Goal: Task Accomplishment & Management: Use online tool/utility

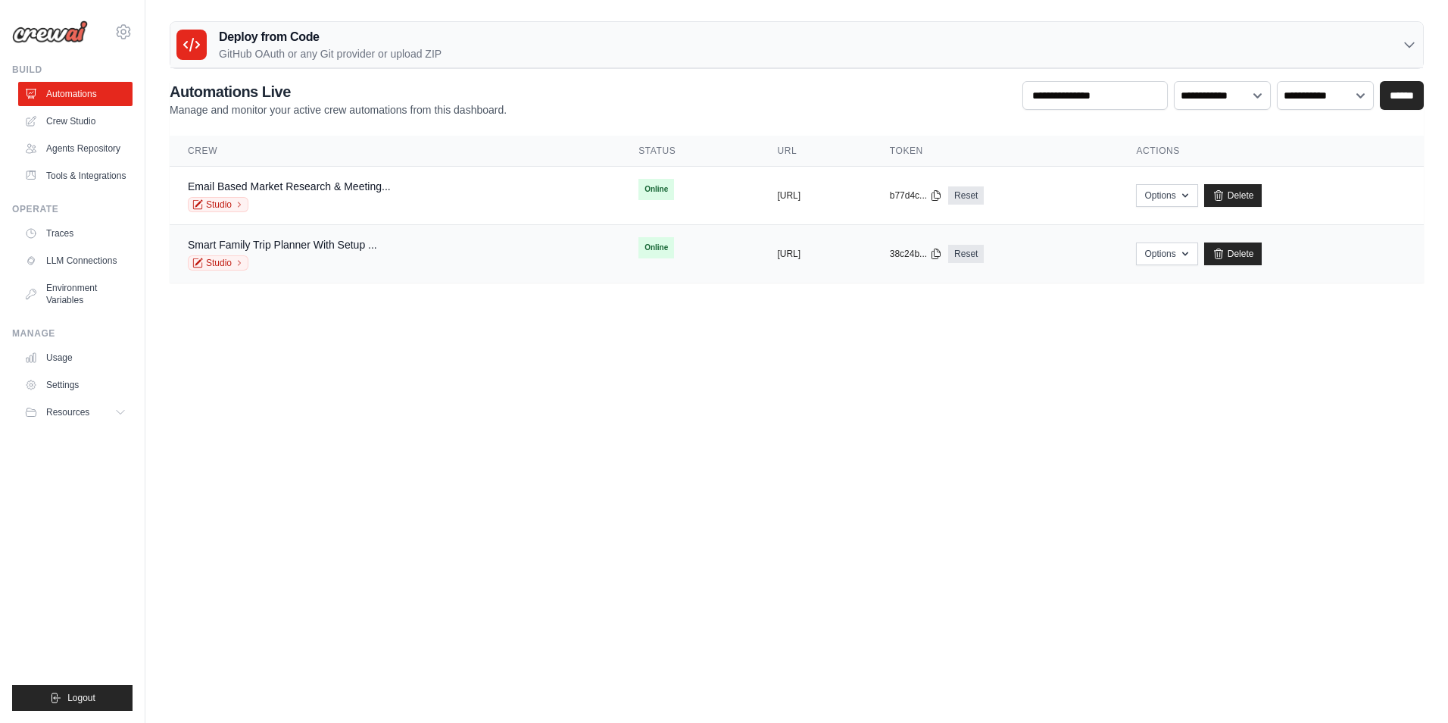
click at [279, 237] on div "Smart Family Trip Planner With Setup ..." at bounding box center [282, 244] width 189 height 15
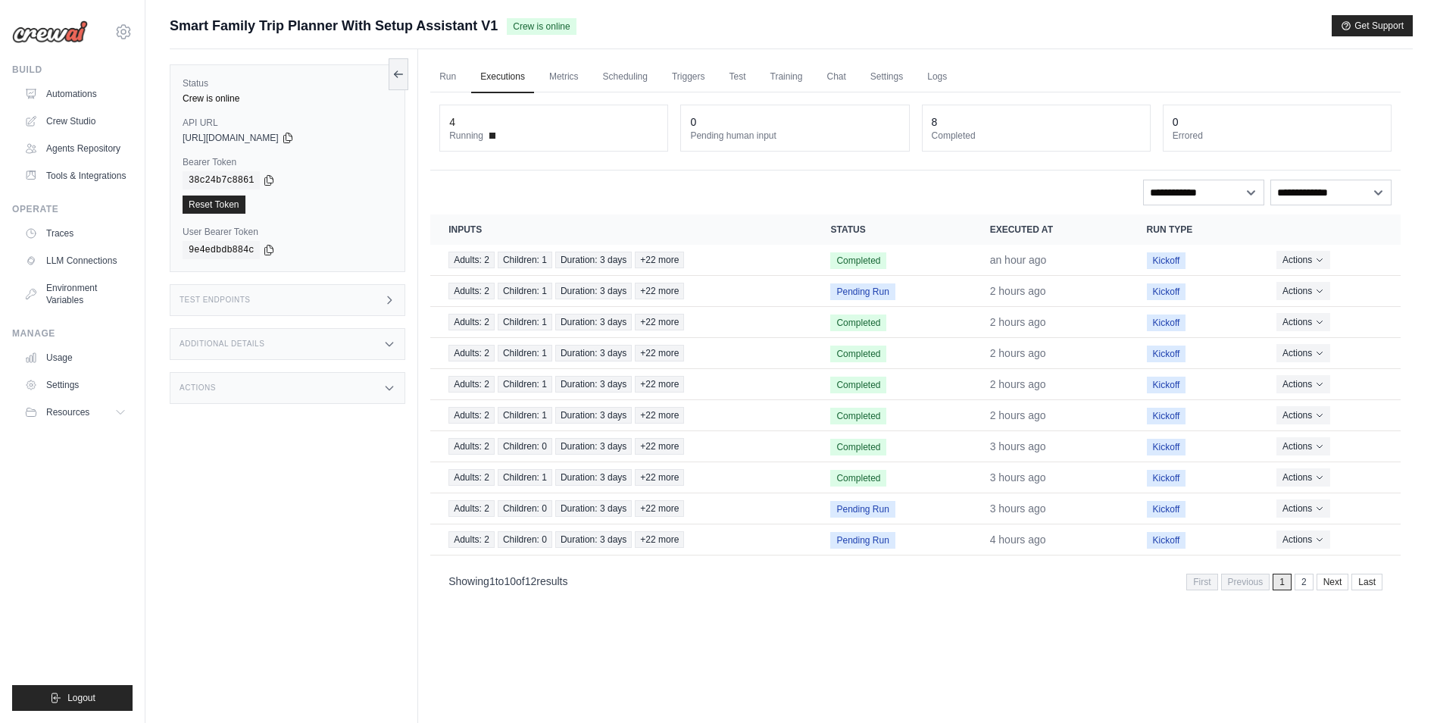
click at [450, 24] on span "Smart Family Trip Planner With Setup Assistant V1" at bounding box center [334, 25] width 328 height 21
click at [389, 73] on button at bounding box center [399, 74] width 20 height 32
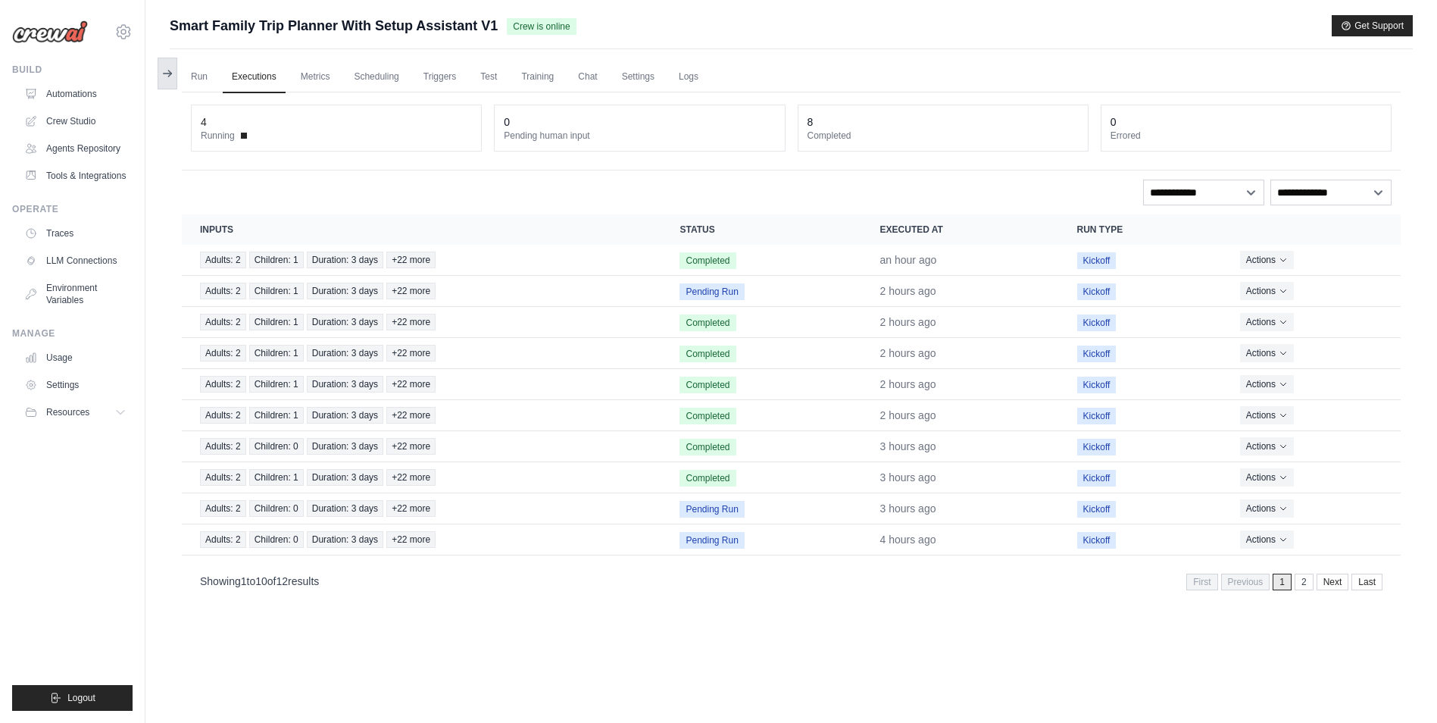
click at [168, 73] on icon at bounding box center [168, 73] width 8 height 0
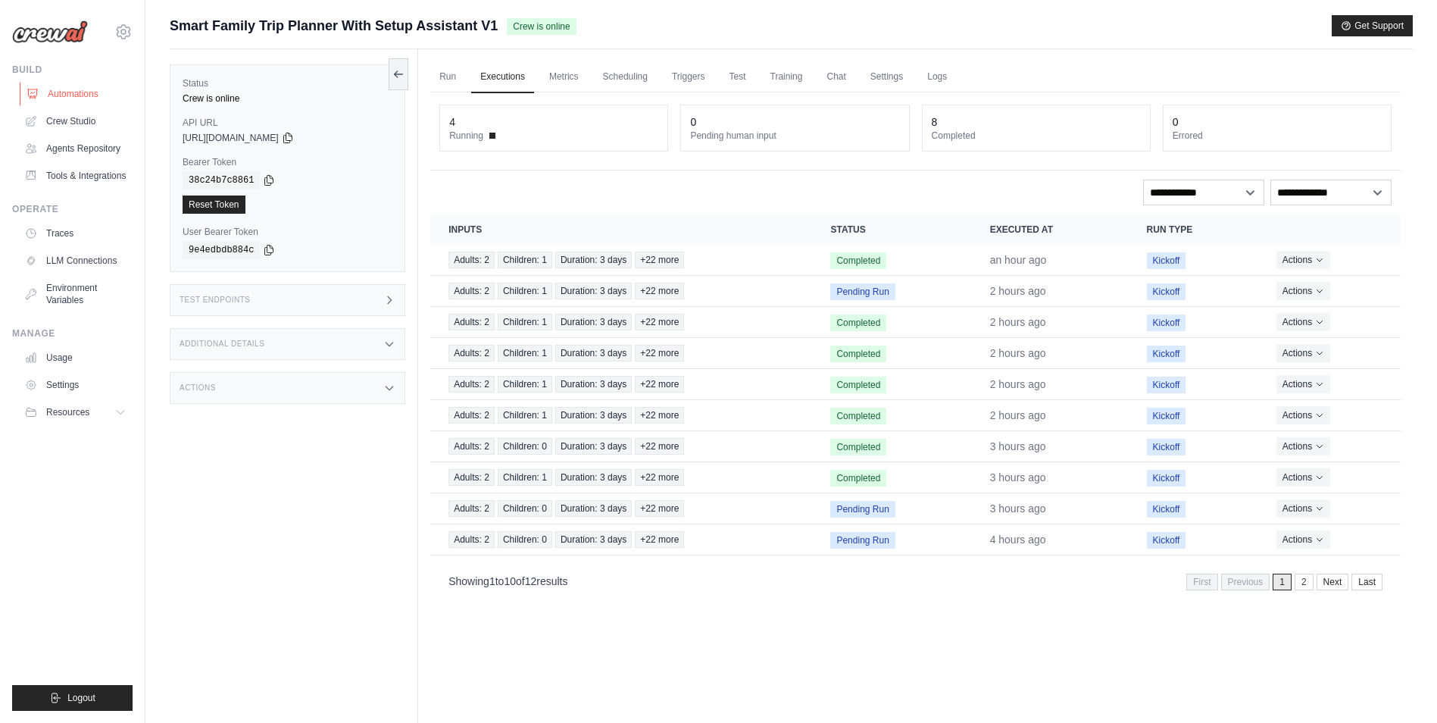
click at [70, 96] on link "Automations" at bounding box center [77, 94] width 114 height 24
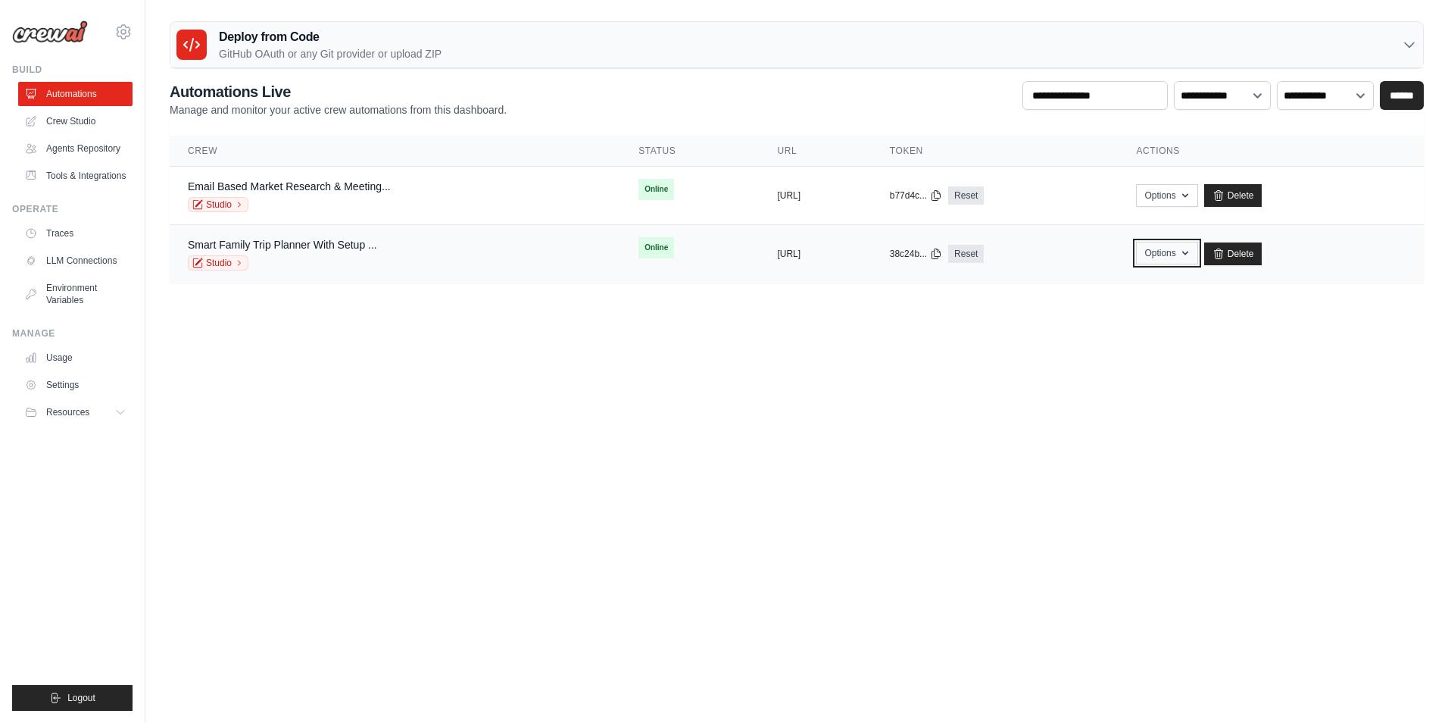
click at [1198, 255] on button "Options" at bounding box center [1166, 253] width 61 height 23
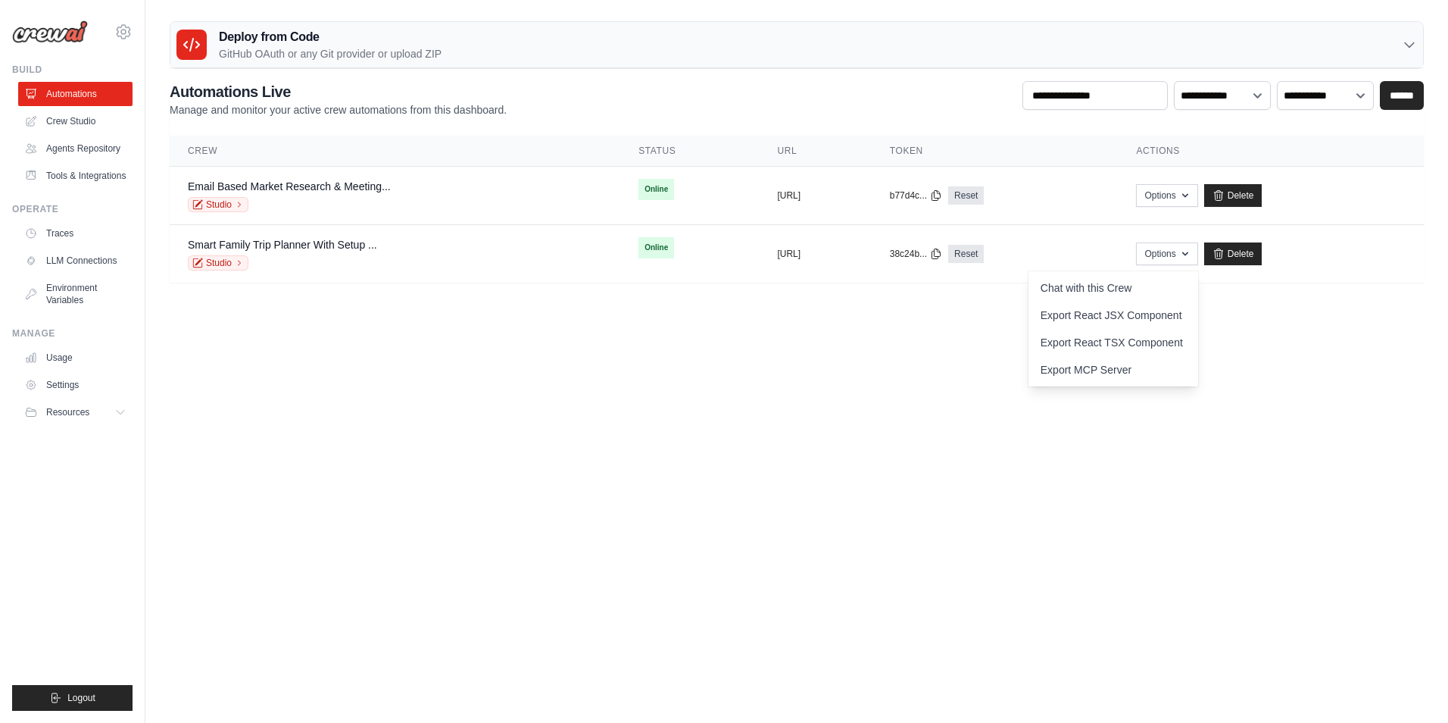
click at [1004, 348] on body "ed.acee@gmail.com Settings Build Automations" at bounding box center [724, 361] width 1448 height 723
click at [236, 204] on icon at bounding box center [239, 204] width 9 height 9
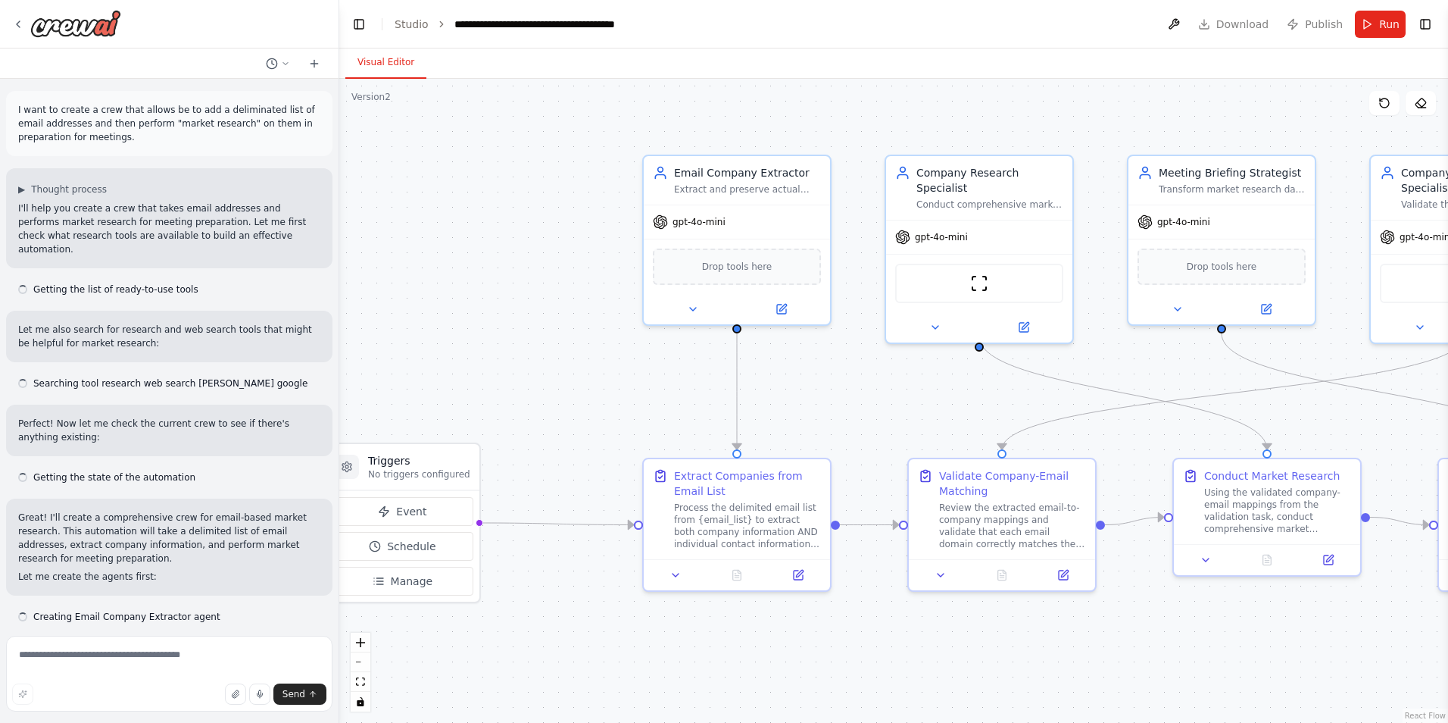
scroll to position [17176, 0]
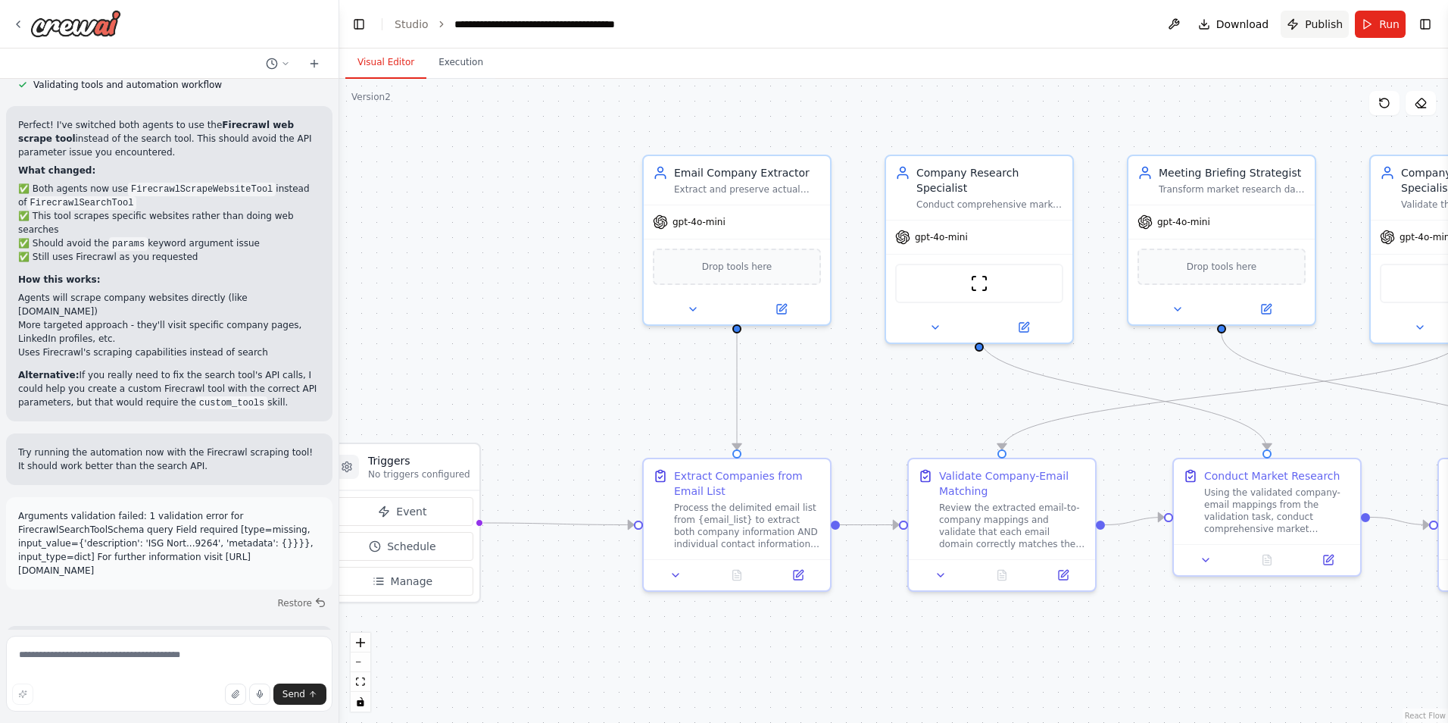
click at [1317, 24] on span "Publish" at bounding box center [1324, 24] width 38 height 15
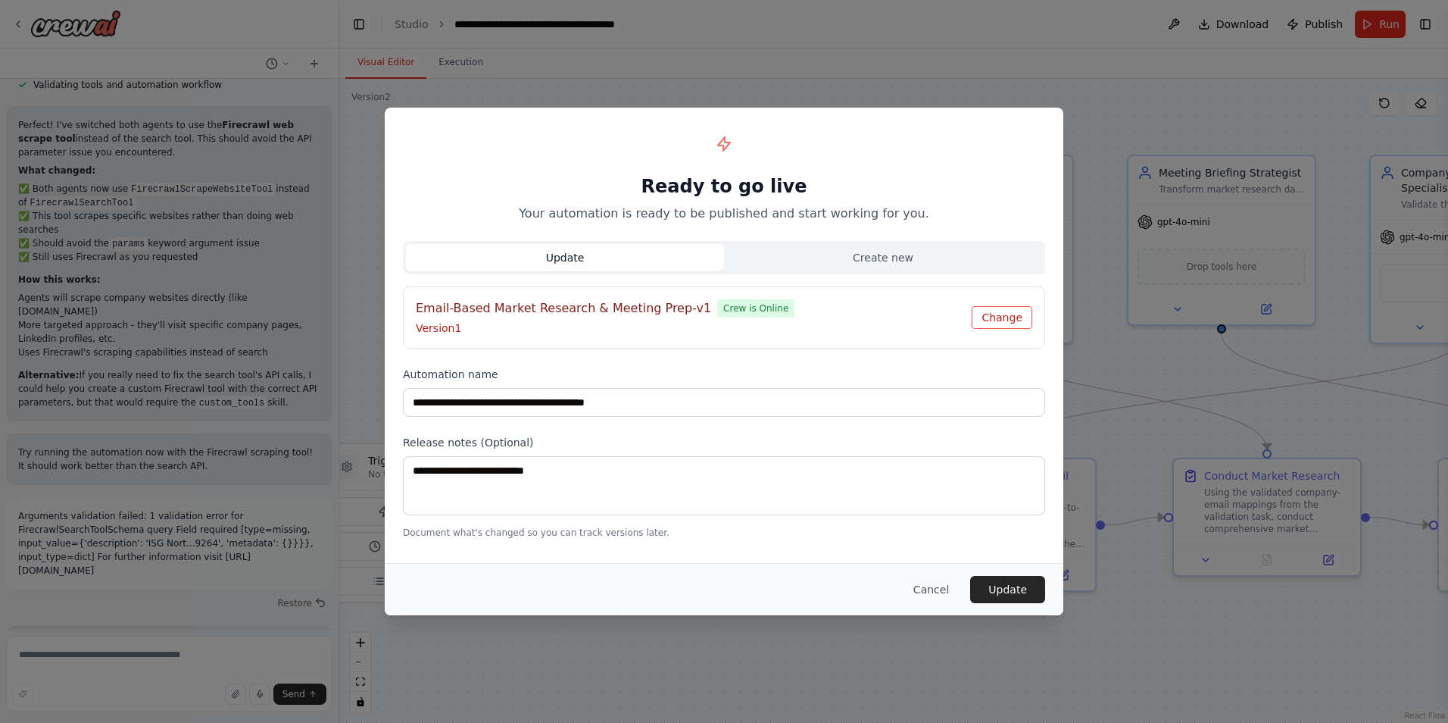
click at [1003, 314] on button "Change" at bounding box center [1002, 317] width 61 height 23
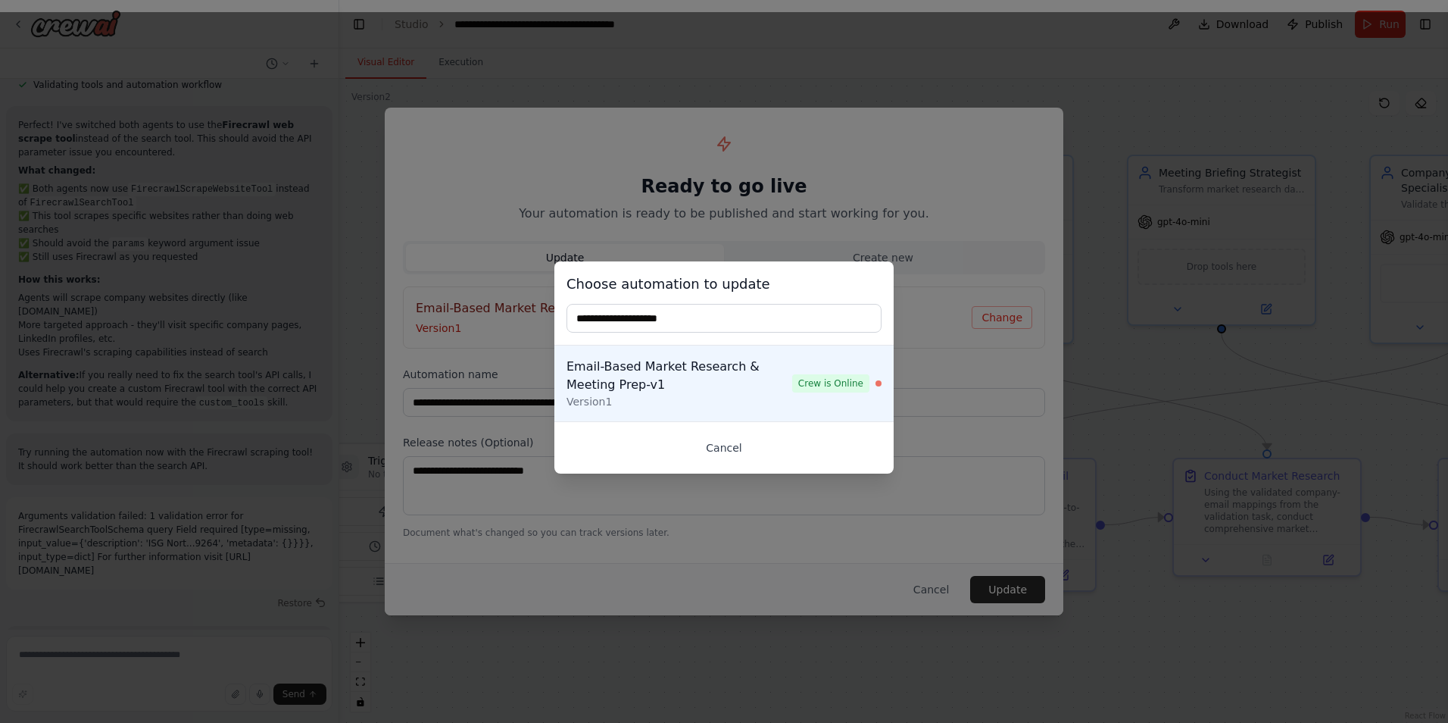
click at [727, 442] on button "Cancel" at bounding box center [724, 447] width 315 height 27
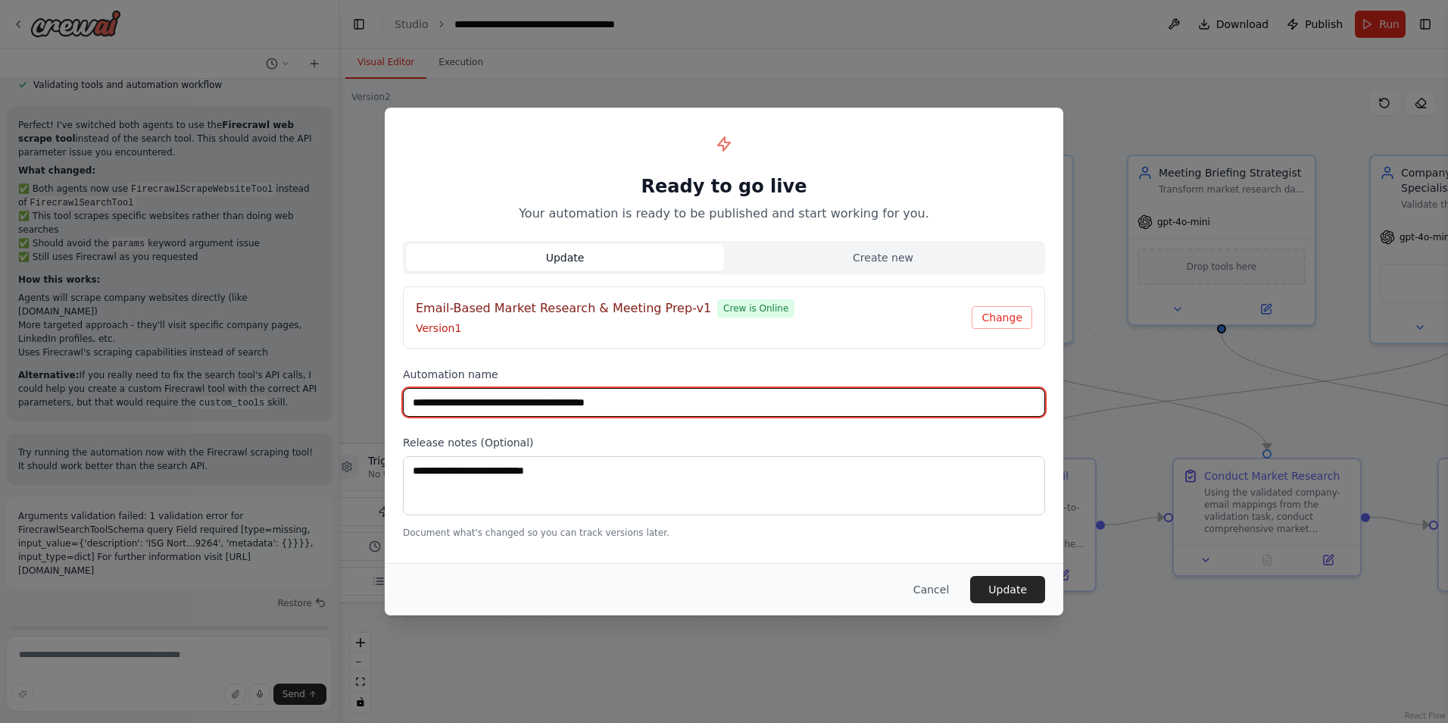
drag, startPoint x: 695, startPoint y: 398, endPoint x: 555, endPoint y: 401, distance: 139.4
click at [555, 401] on input "**********" at bounding box center [724, 402] width 642 height 29
type input "**********"
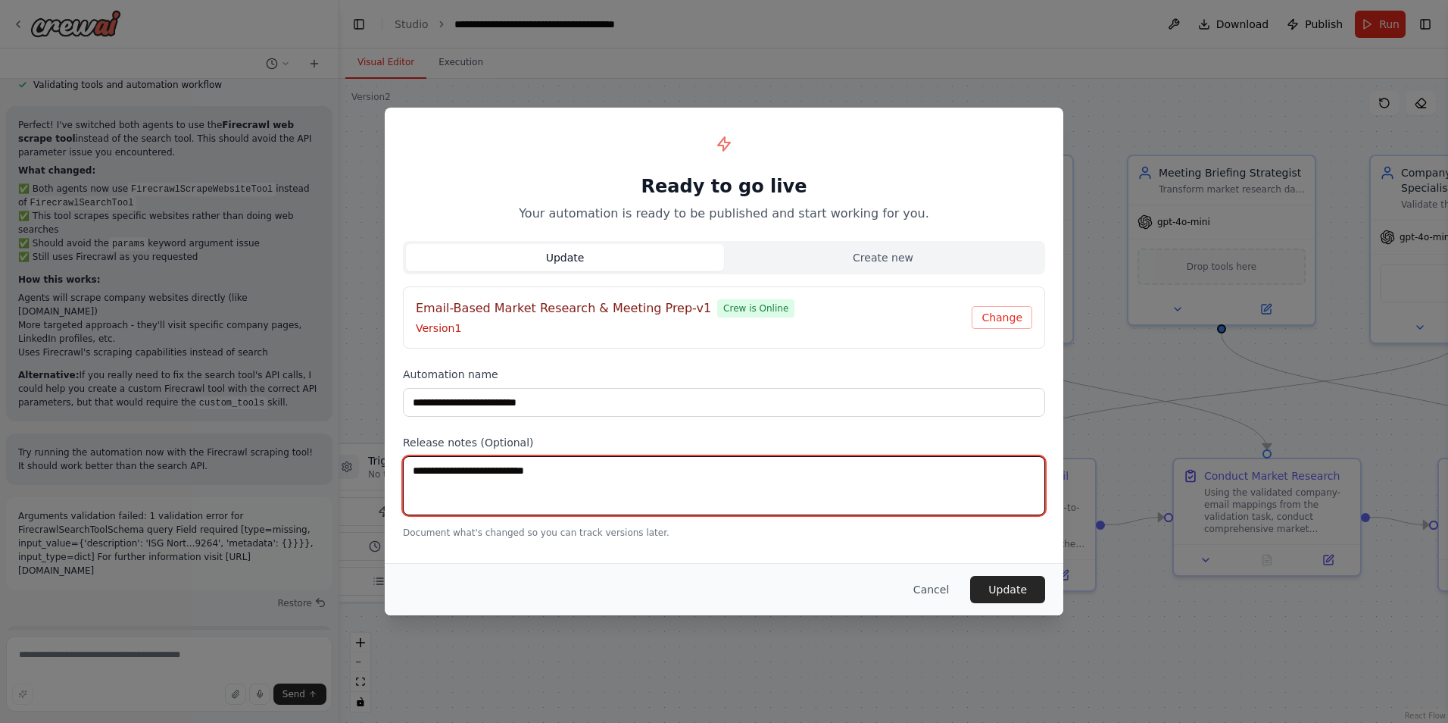
click at [520, 472] on textarea at bounding box center [724, 485] width 642 height 59
type textarea "*"
type textarea "**********"
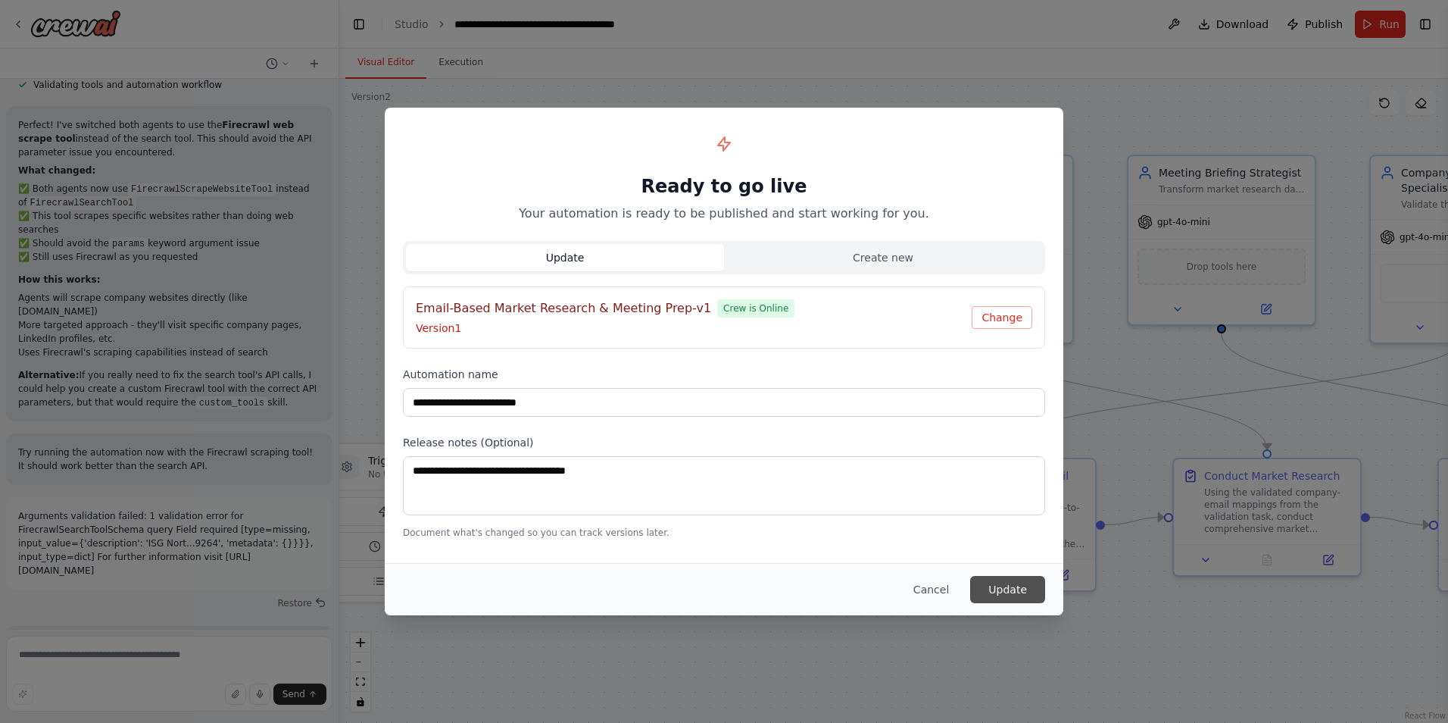
click at [1001, 583] on button "Update" at bounding box center [1007, 589] width 75 height 27
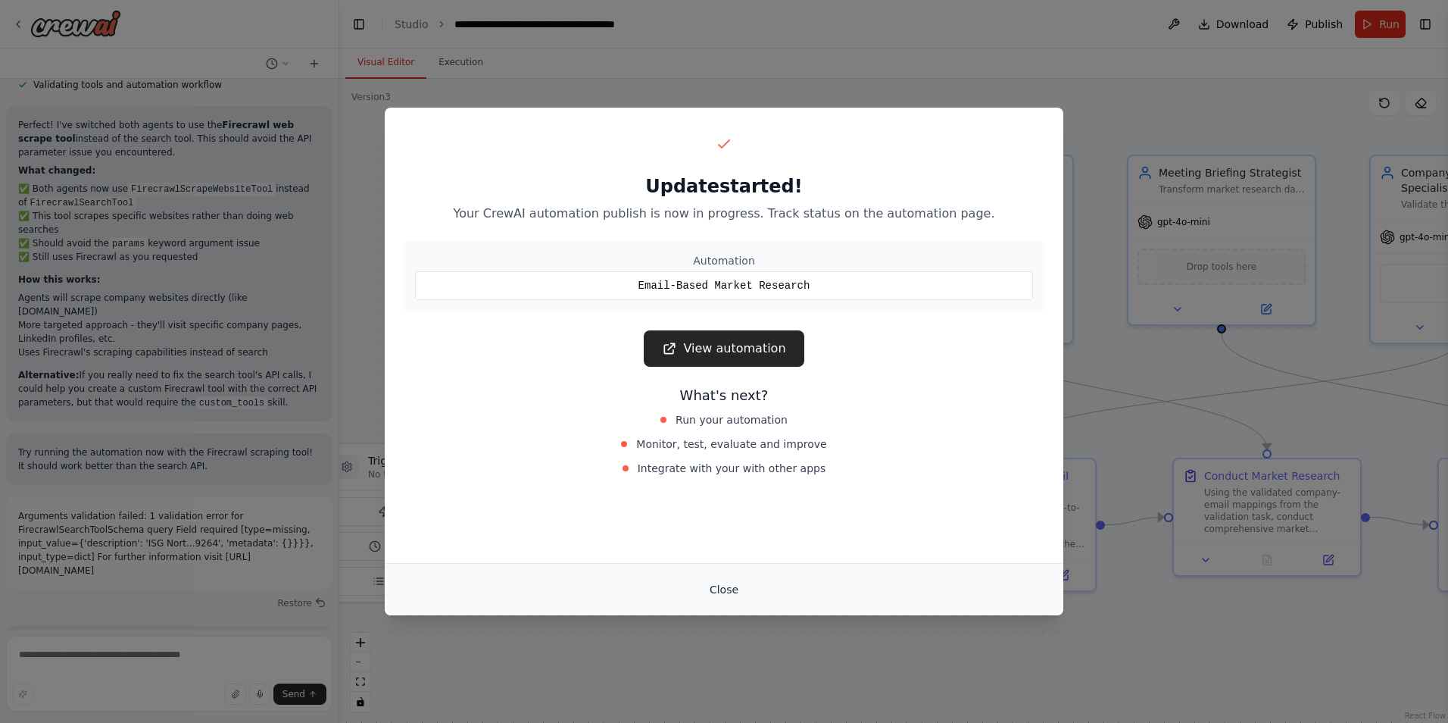
click at [730, 593] on button "Close" at bounding box center [724, 589] width 53 height 27
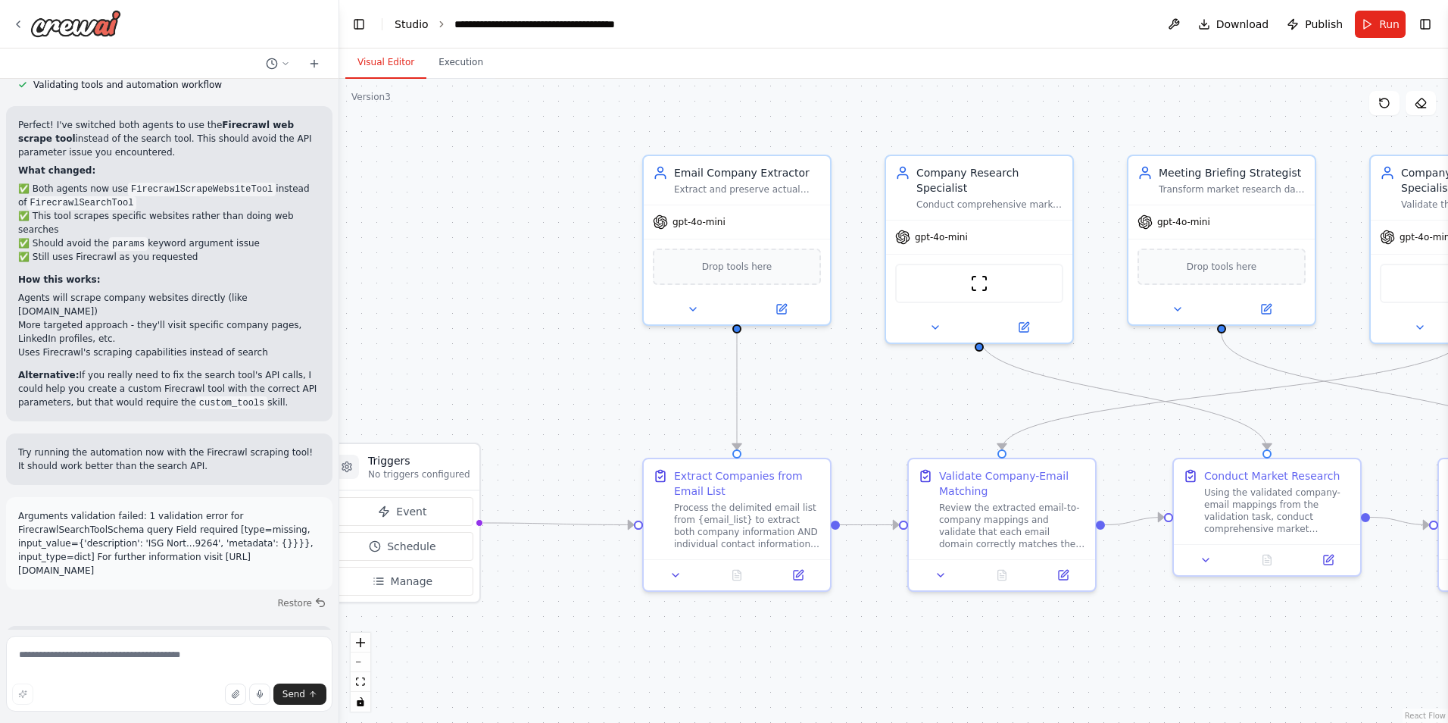
click at [404, 27] on link "Studio" at bounding box center [412, 24] width 34 height 12
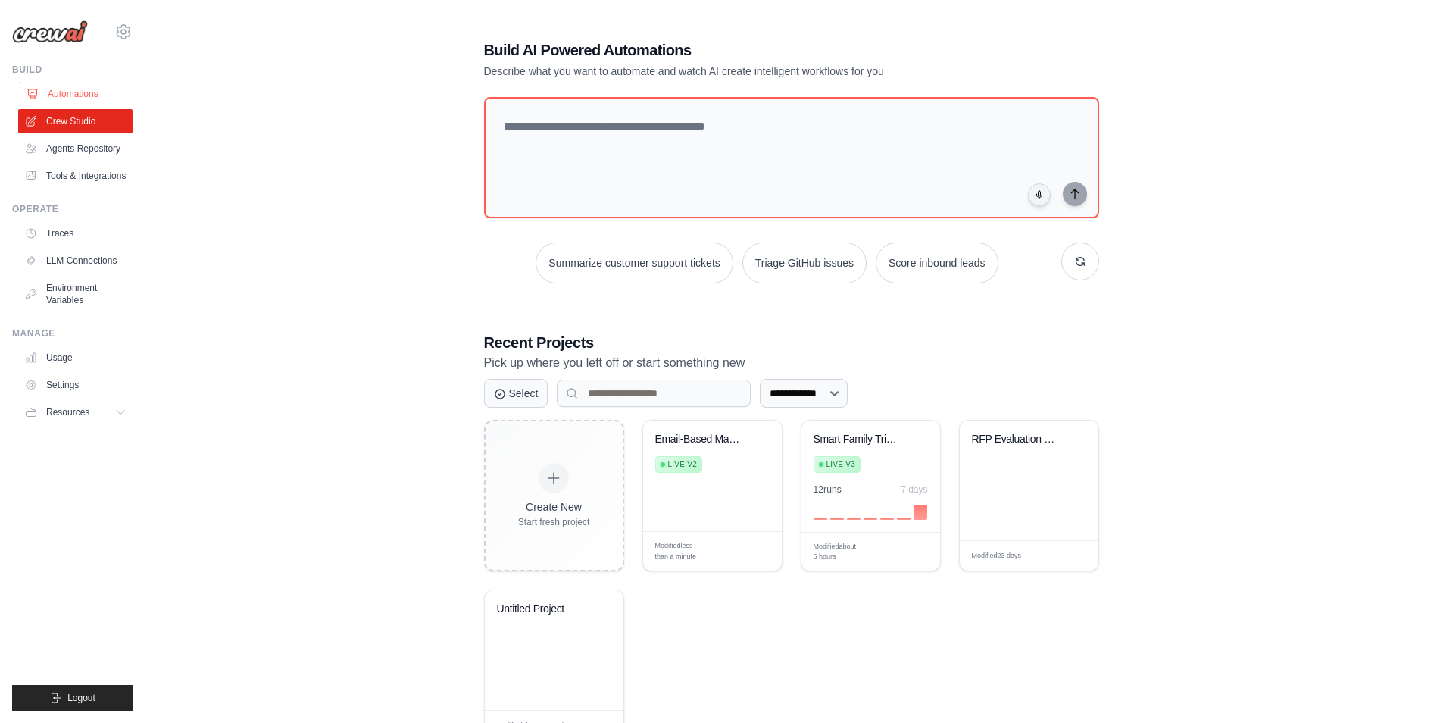
click at [77, 96] on link "Automations" at bounding box center [77, 94] width 114 height 24
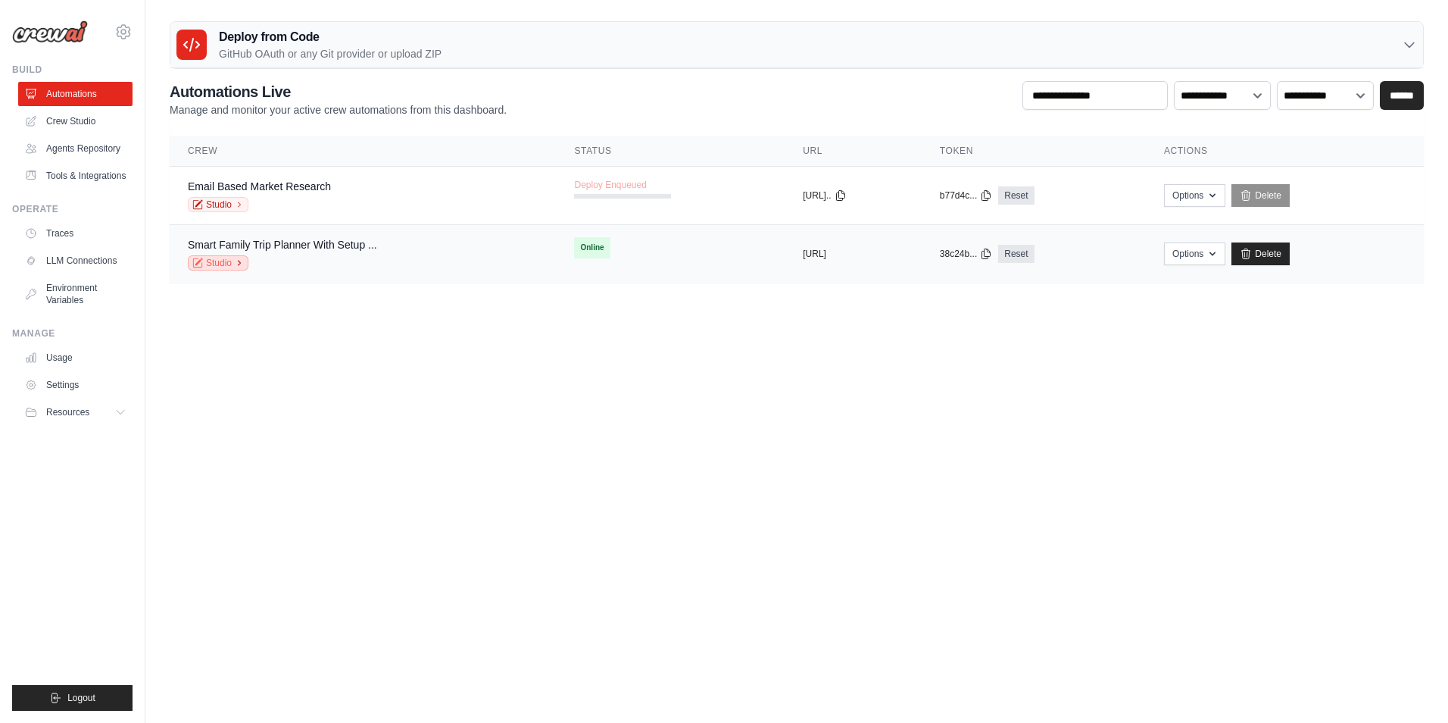
click at [221, 261] on link "Studio" at bounding box center [218, 262] width 61 height 15
click at [42, 100] on link "Automations" at bounding box center [77, 94] width 114 height 24
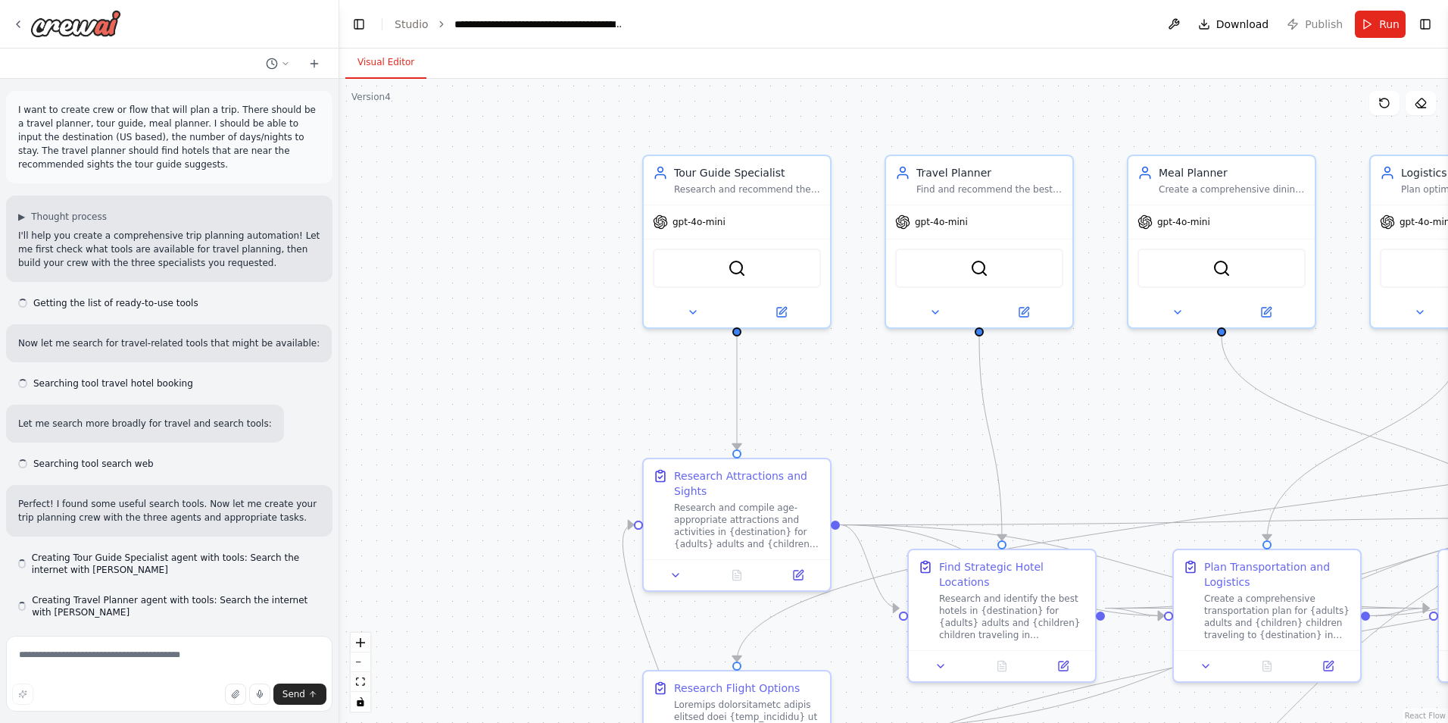
scroll to position [21686, 0]
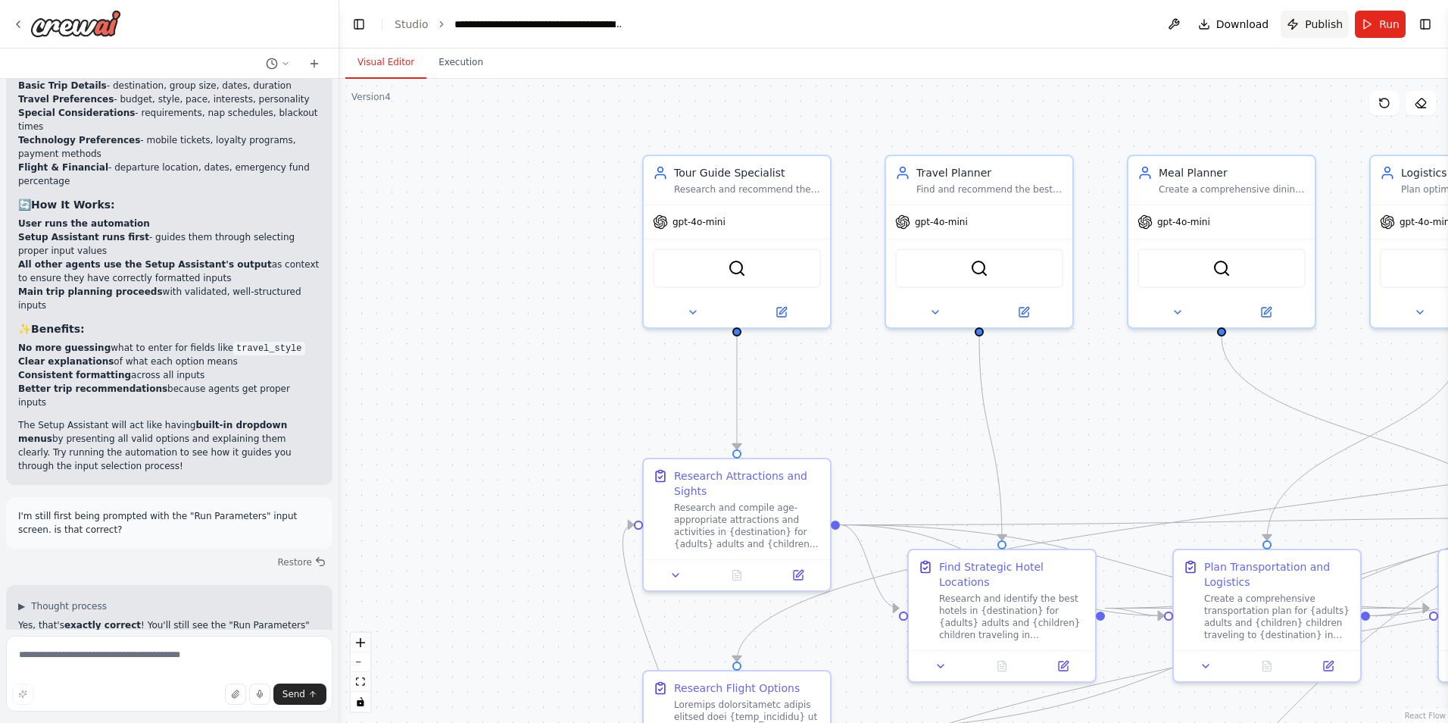
click at [1300, 25] on button "Publish" at bounding box center [1315, 24] width 68 height 27
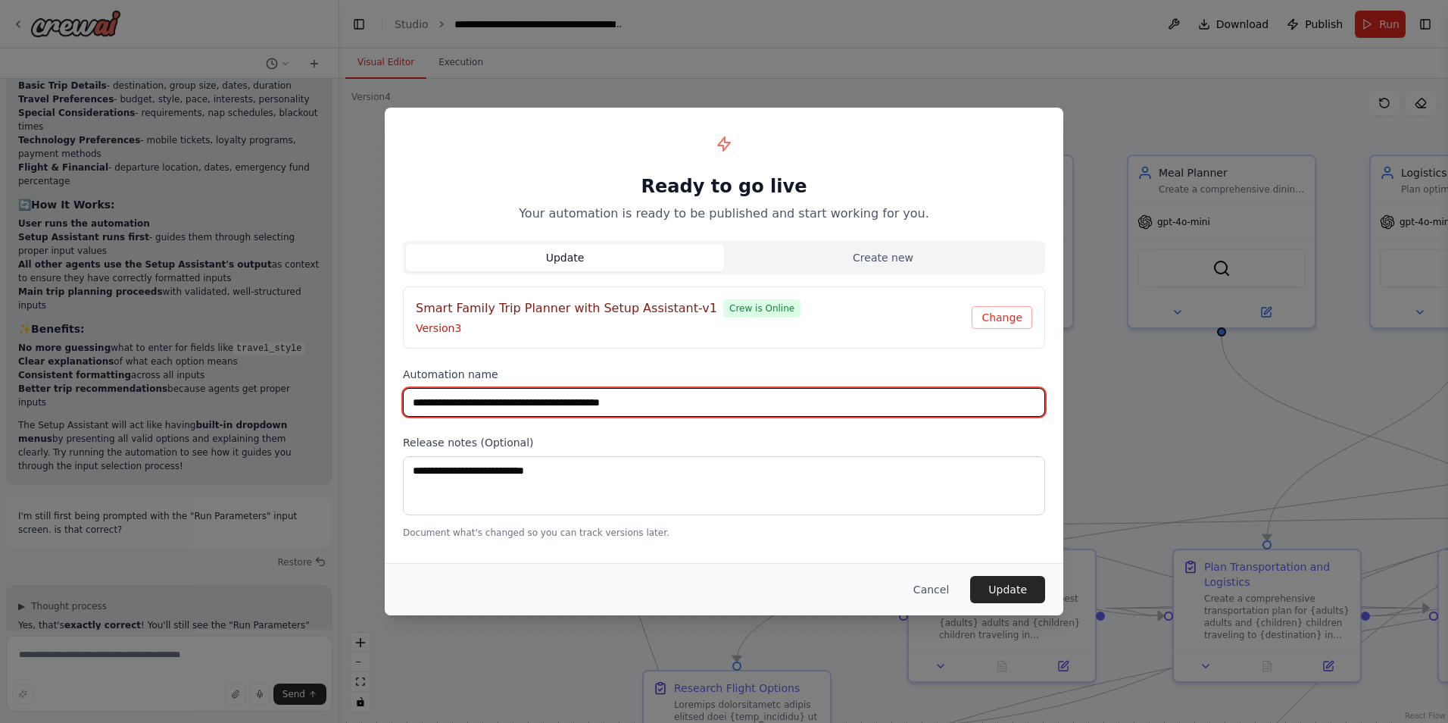
click at [707, 404] on input "**********" at bounding box center [724, 402] width 642 height 29
type input "**********"
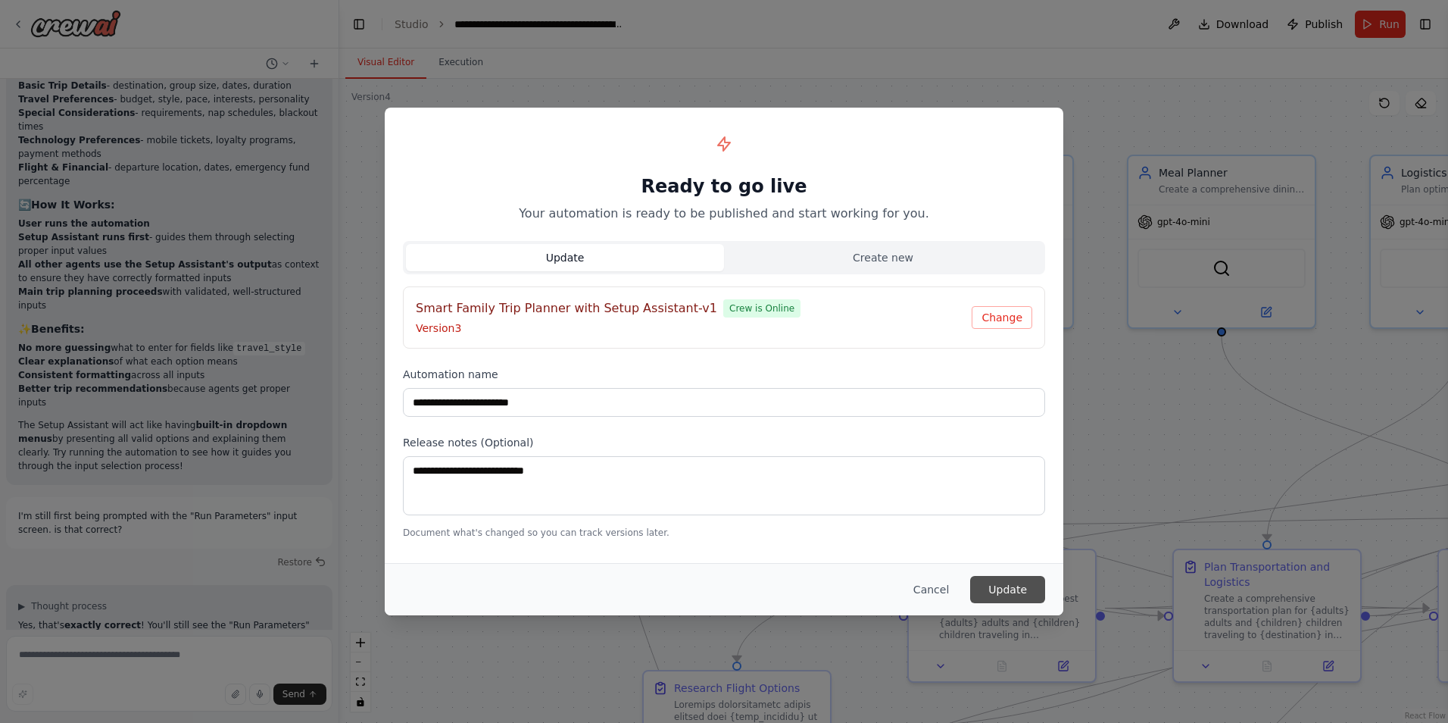
click at [1005, 593] on button "Update" at bounding box center [1007, 589] width 75 height 27
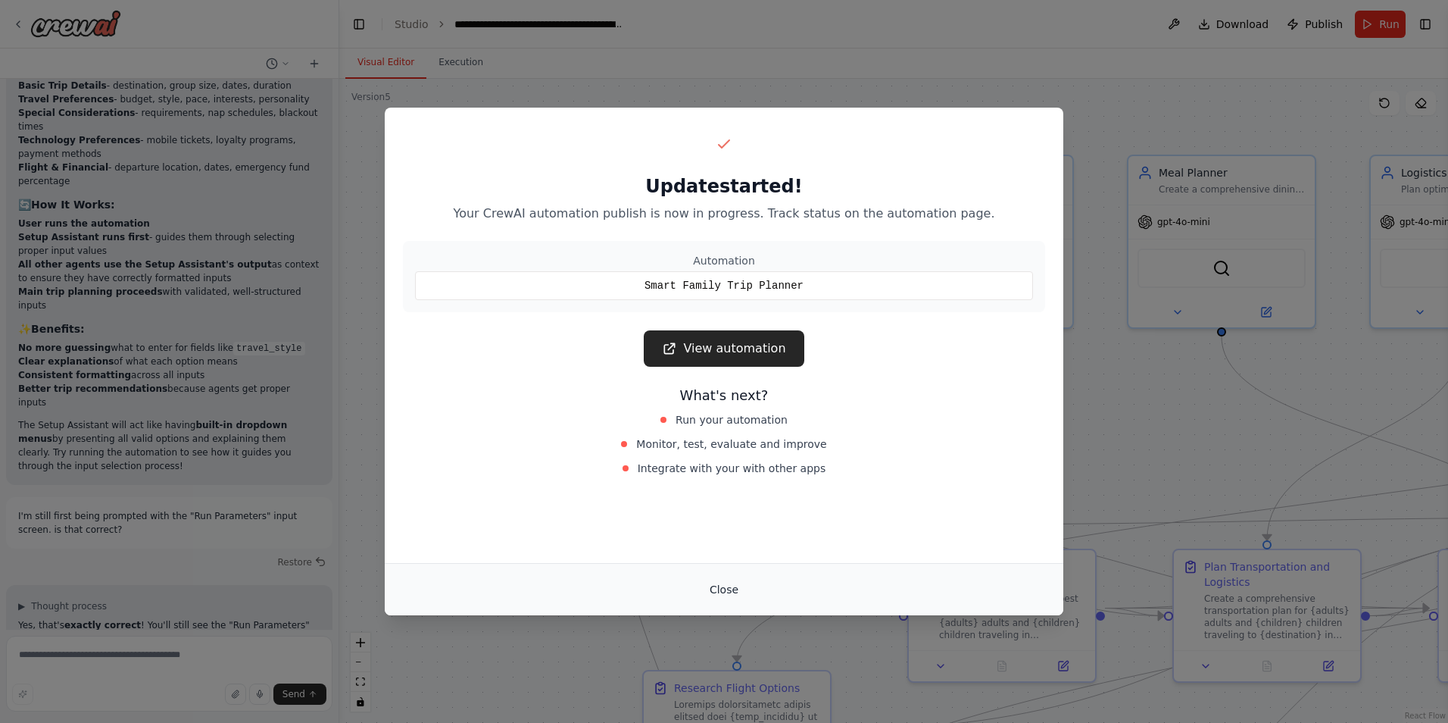
click at [728, 587] on button "Close" at bounding box center [724, 589] width 53 height 27
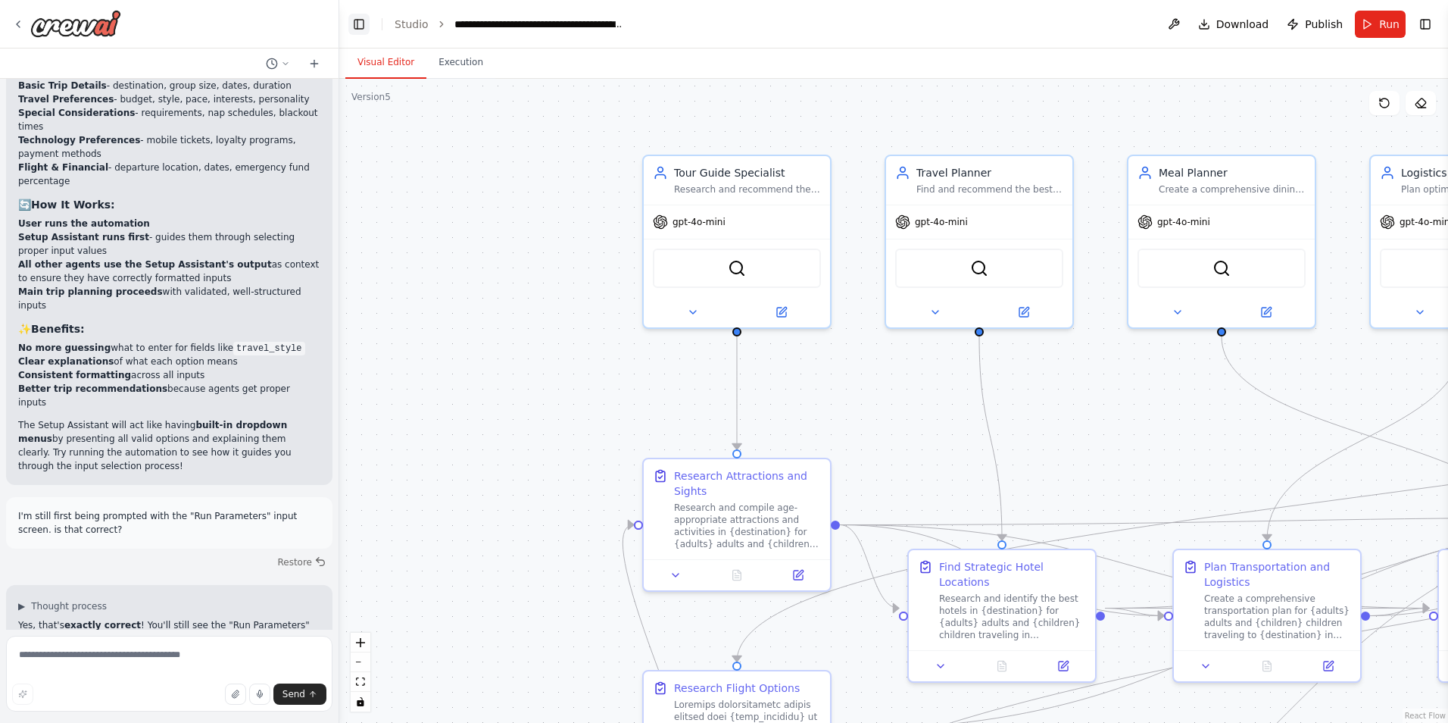
click at [355, 24] on button "Toggle Left Sidebar" at bounding box center [358, 24] width 21 height 21
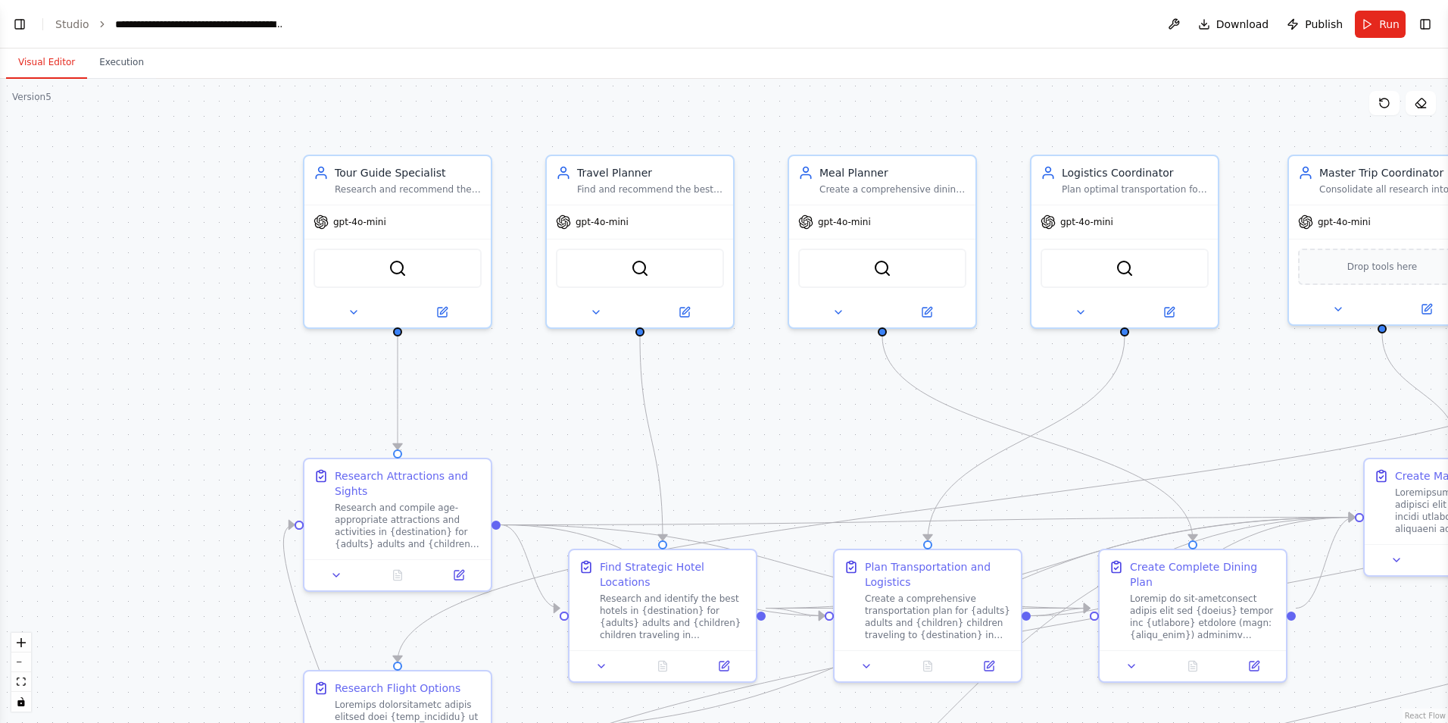
click at [17, 20] on button "Toggle Left Sidebar" at bounding box center [19, 24] width 21 height 21
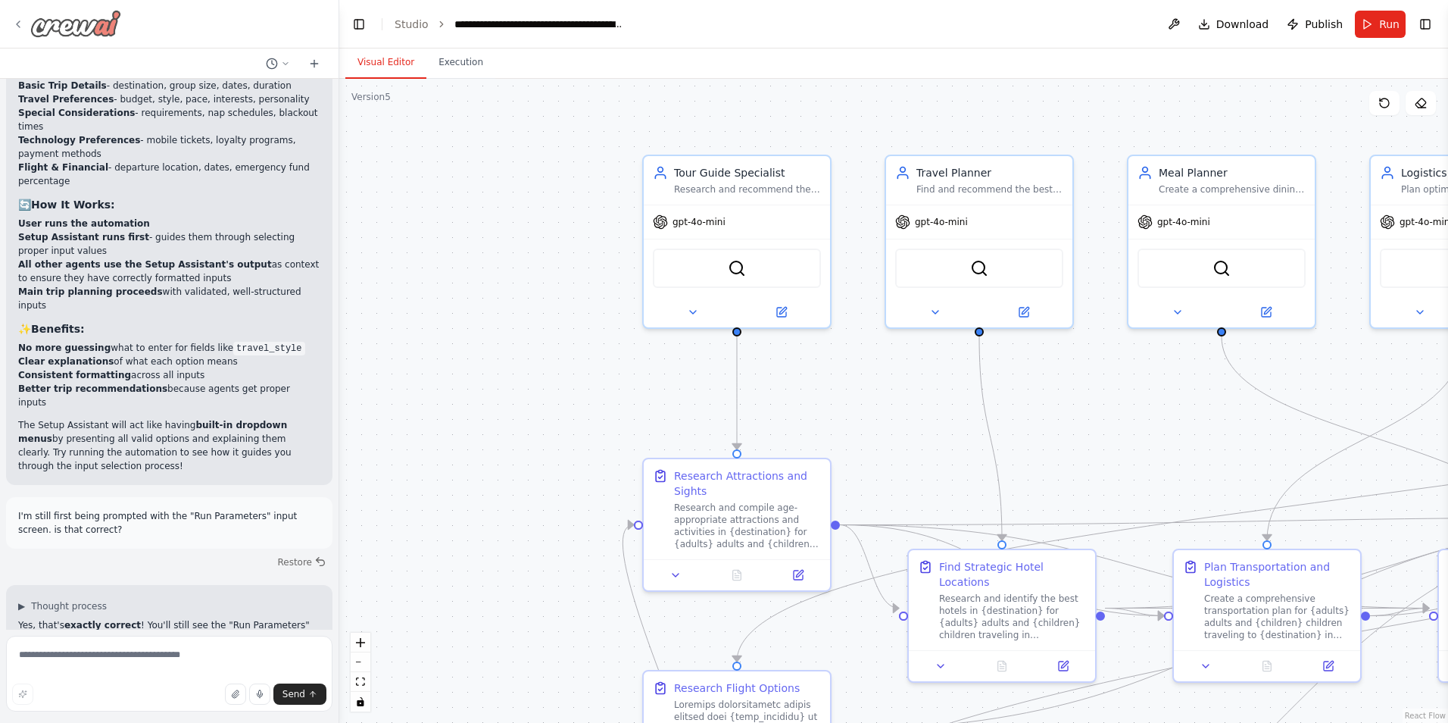
click at [44, 30] on img at bounding box center [75, 23] width 91 height 27
